Goal: Register for event/course

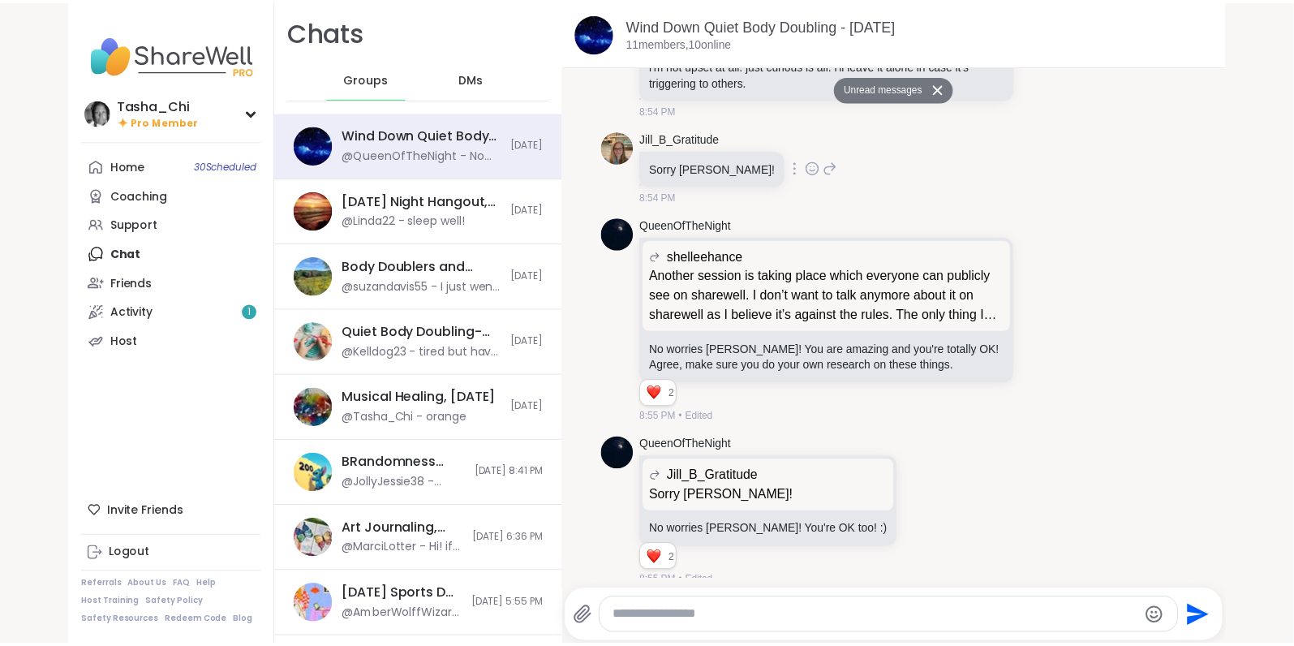
scroll to position [2019, 0]
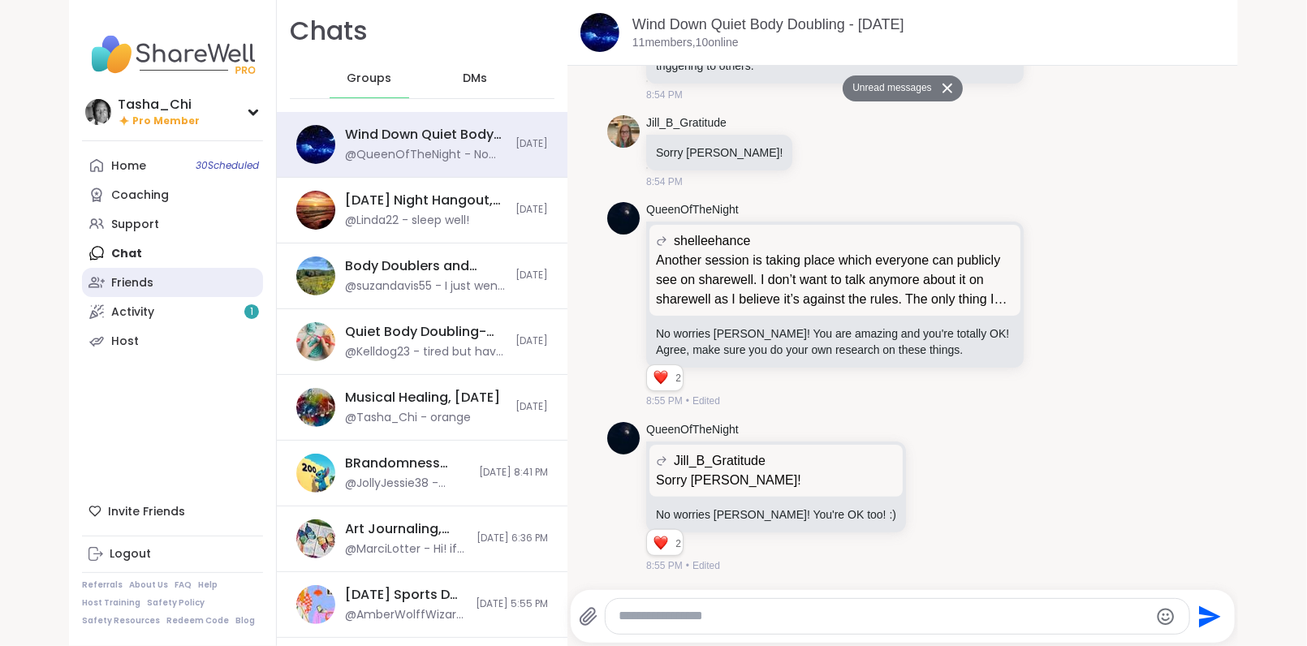
click at [149, 279] on link "Friends" at bounding box center [172, 282] width 181 height 29
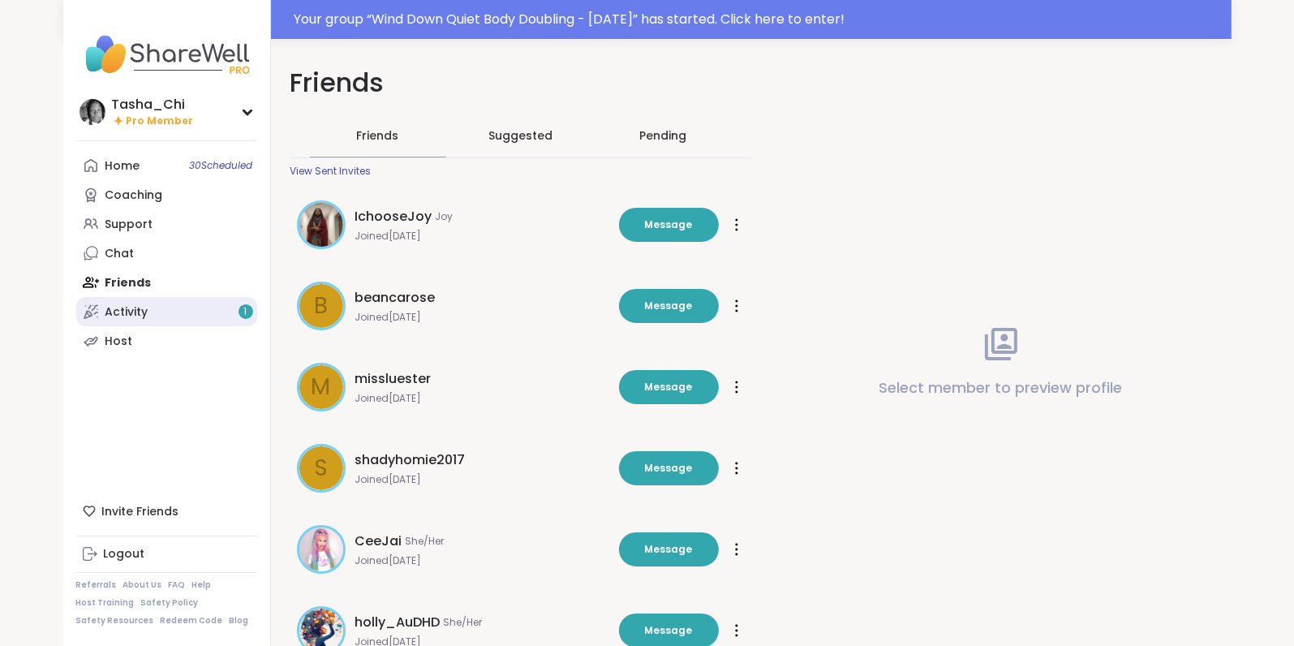
click at [132, 314] on div "Activity 1" at bounding box center [127, 312] width 43 height 16
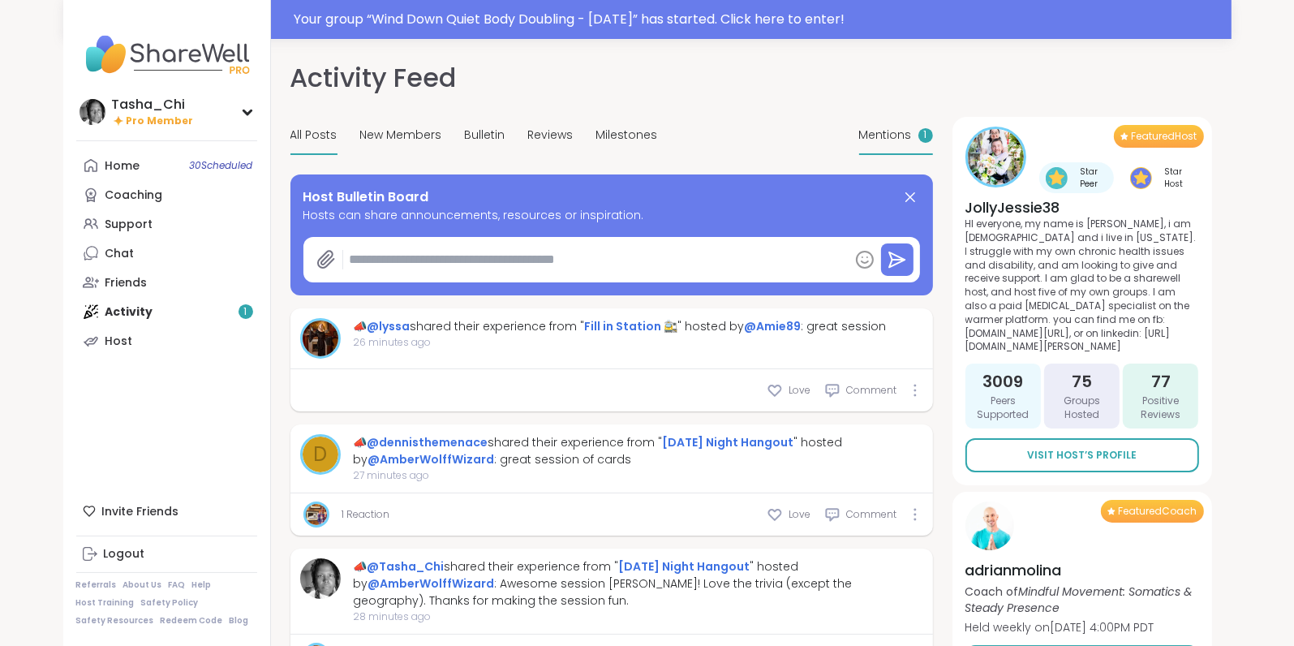
type textarea "*"
click at [889, 139] on span "Mentions" at bounding box center [885, 135] width 53 height 17
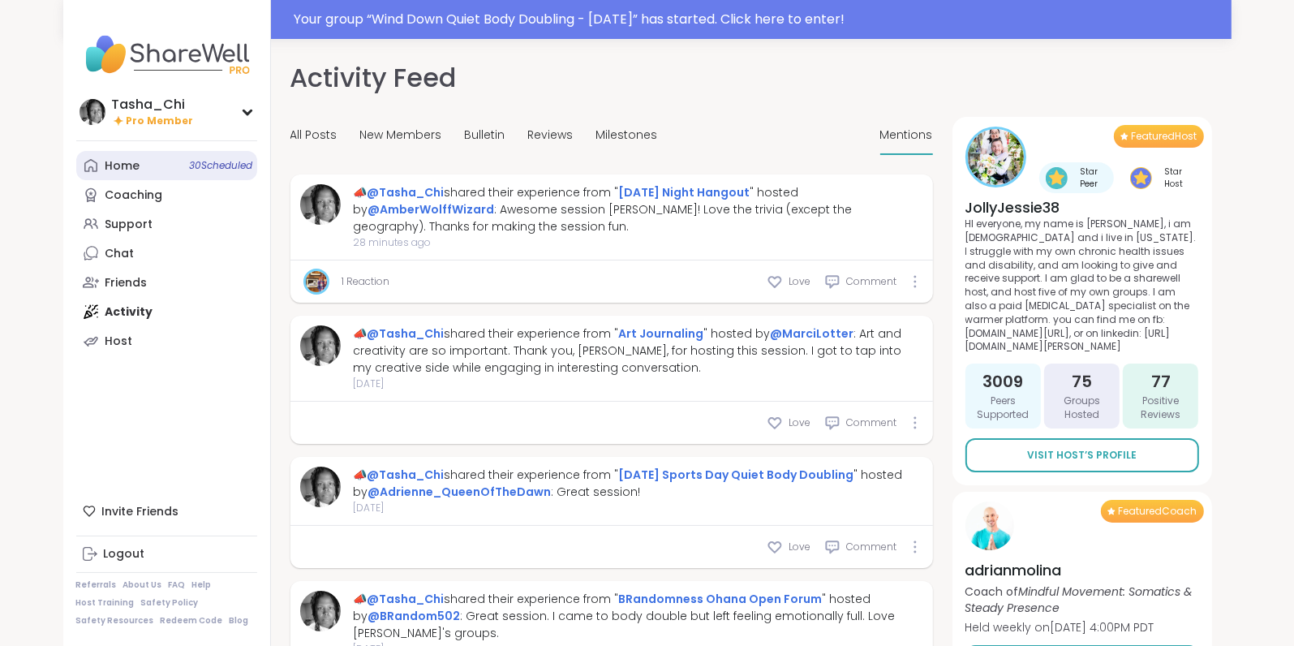
click at [138, 169] on div "Home 30 Scheduled" at bounding box center [123, 166] width 35 height 16
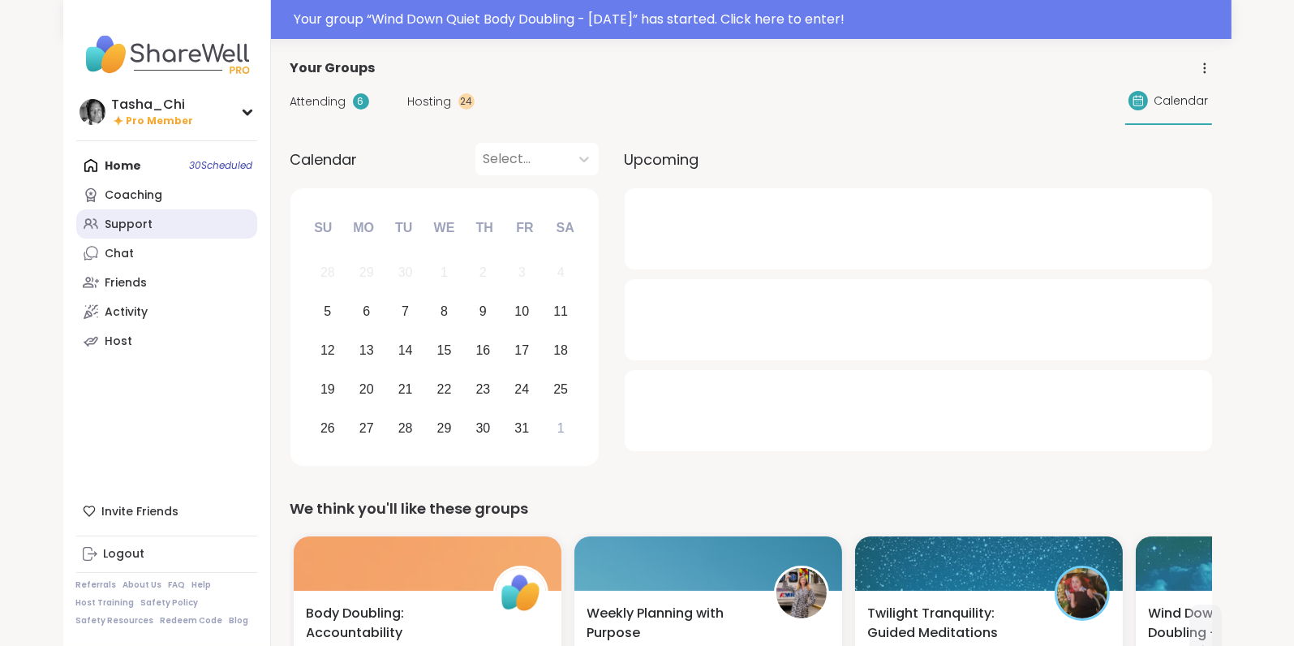
click at [142, 223] on div "Support" at bounding box center [130, 225] width 48 height 16
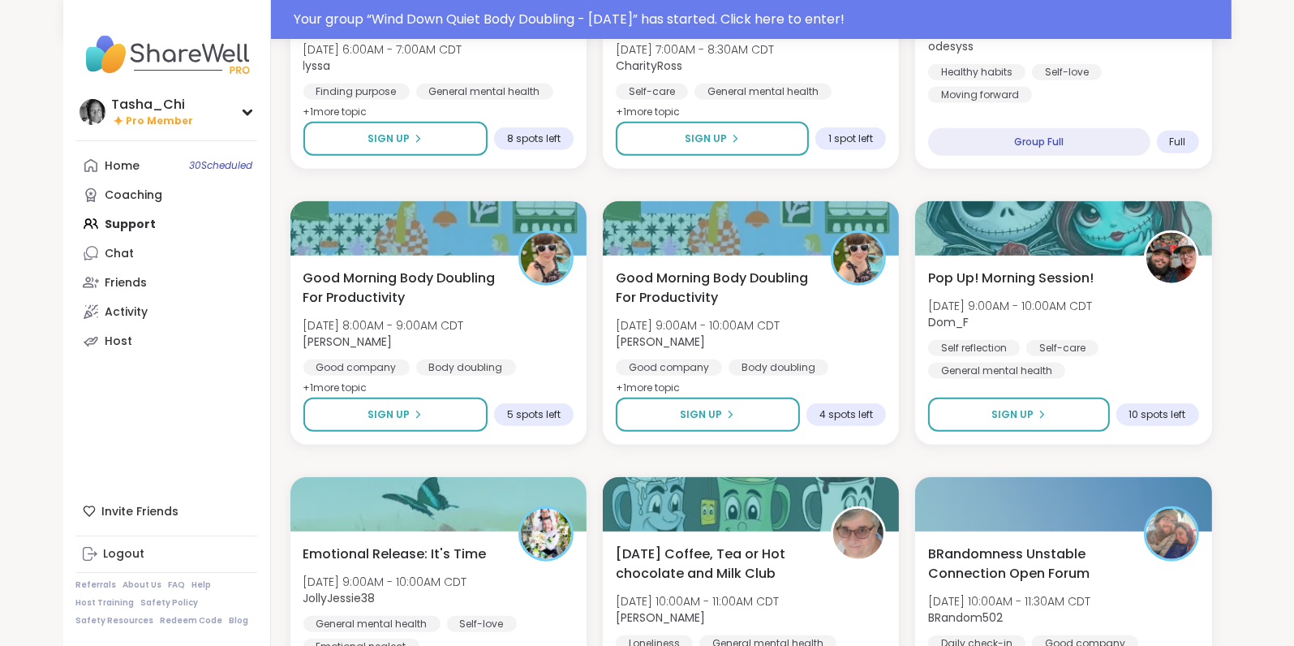
scroll to position [1461, 0]
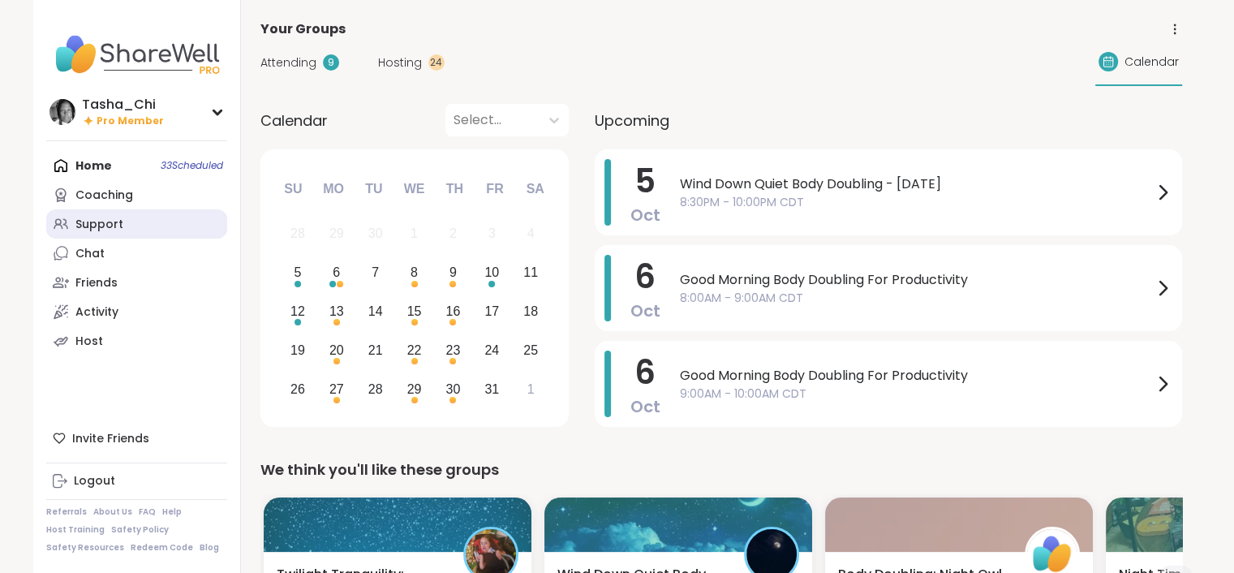
click at [107, 213] on link "Support" at bounding box center [136, 223] width 181 height 29
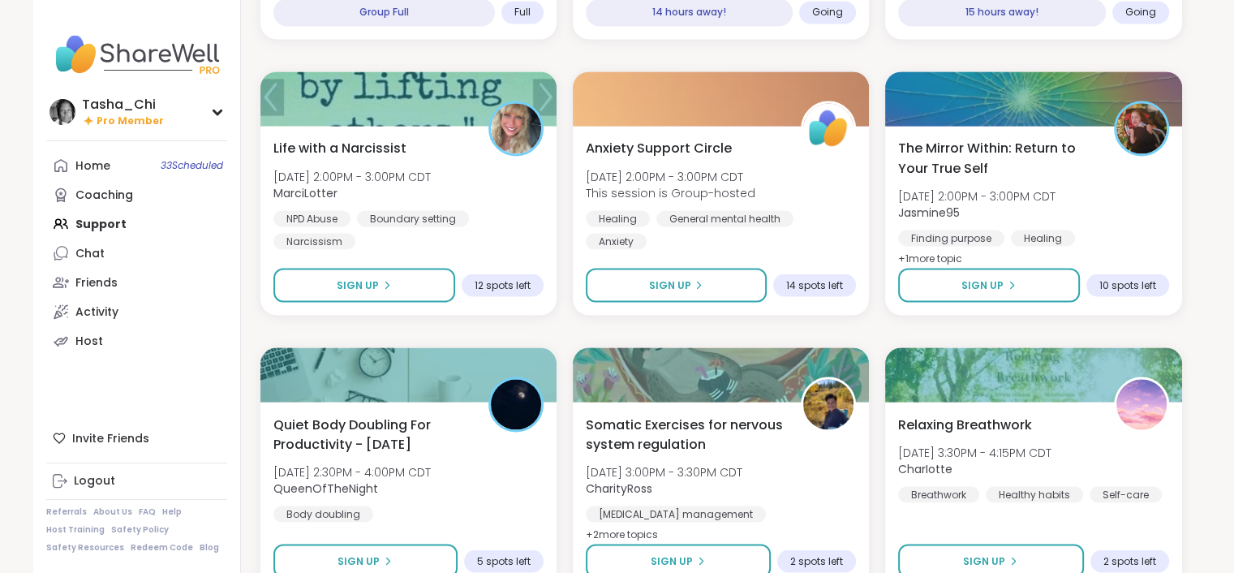
scroll to position [3002, 0]
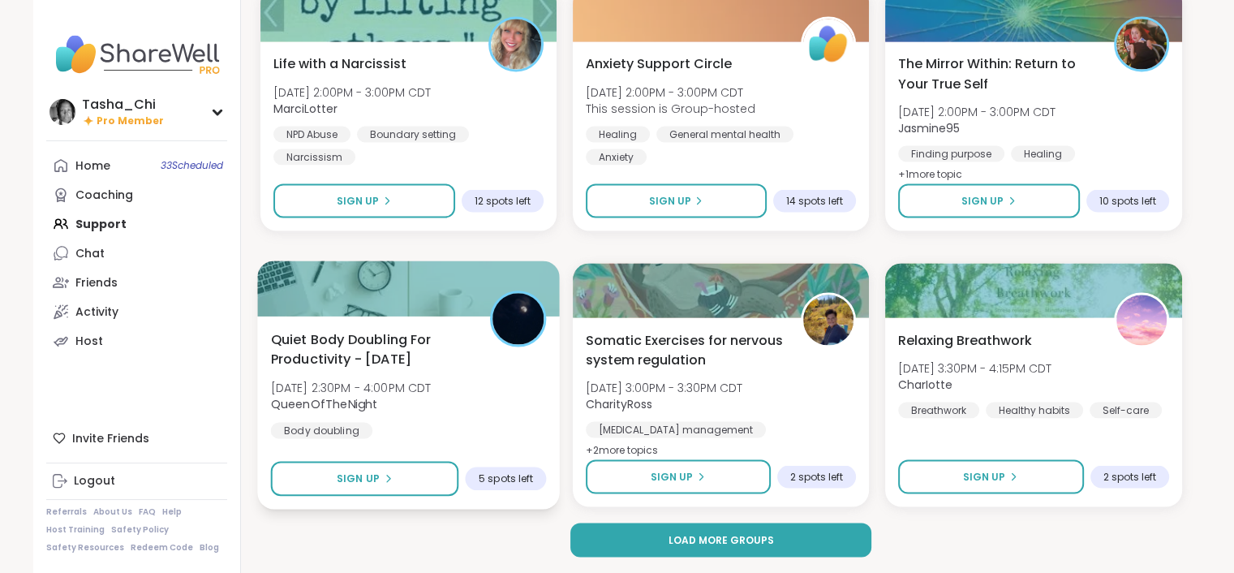
click at [513, 396] on div "Quiet Body Doubling For Productivity - Monday Mon, Oct 06 | 2:30PM - 4:00PM CDT…" at bounding box center [408, 384] width 276 height 110
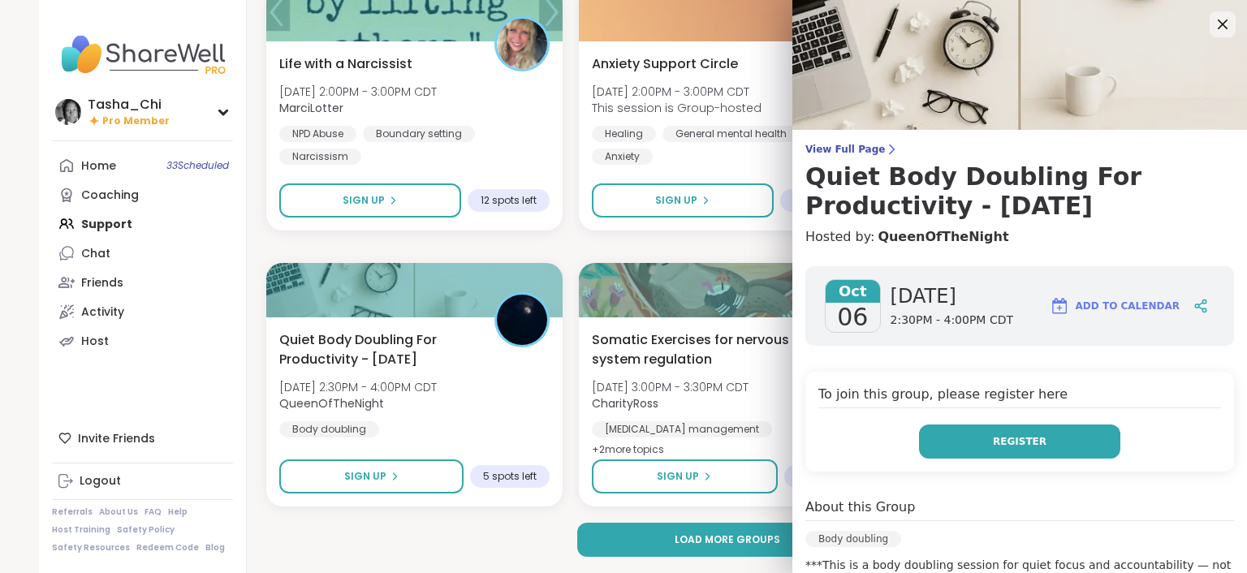
click at [1005, 455] on button "Register" at bounding box center [1019, 441] width 201 height 34
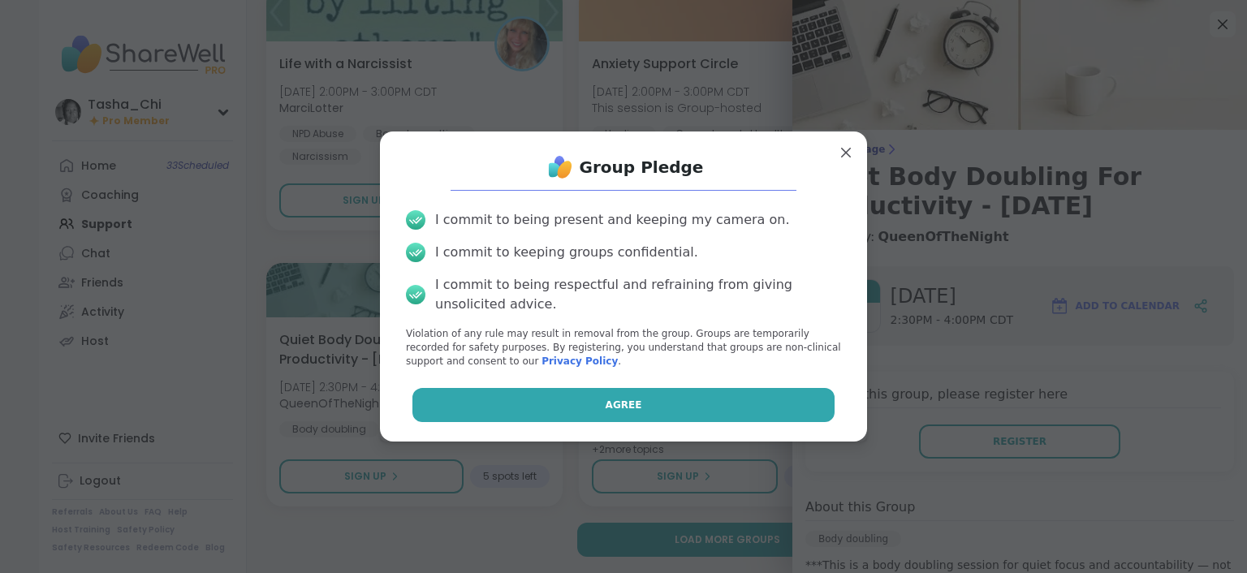
click at [724, 408] on button "Agree" at bounding box center [623, 405] width 423 height 34
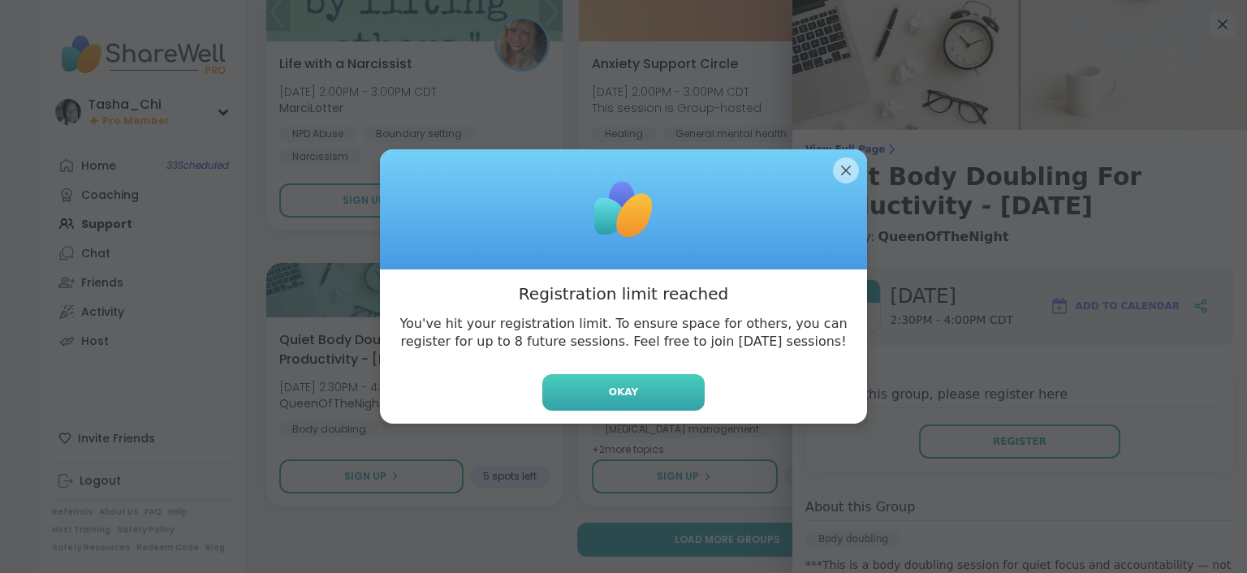
click at [638, 402] on button "Okay" at bounding box center [623, 392] width 162 height 37
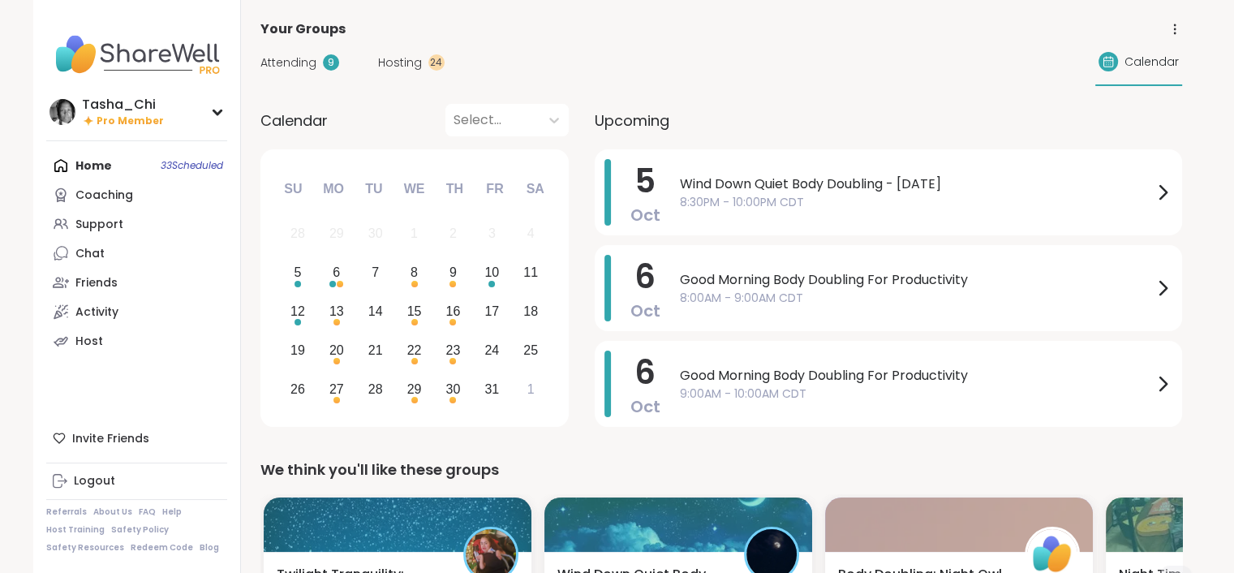
click at [299, 60] on span "Attending" at bounding box center [289, 62] width 56 height 17
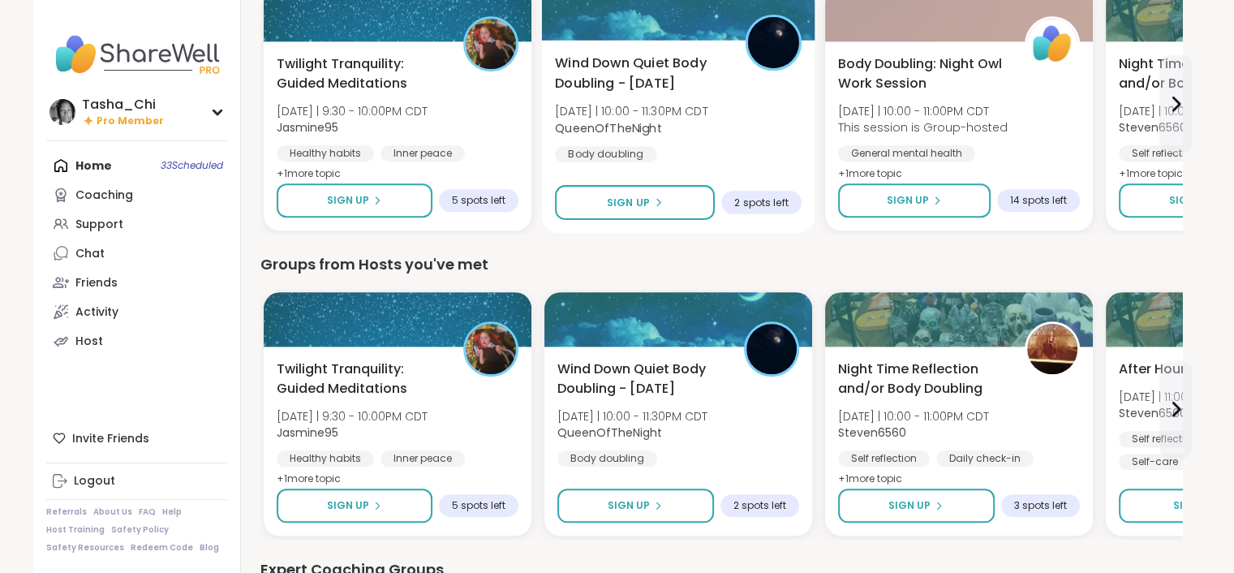
scroll to position [1461, 0]
